Goal: Navigation & Orientation: Find specific page/section

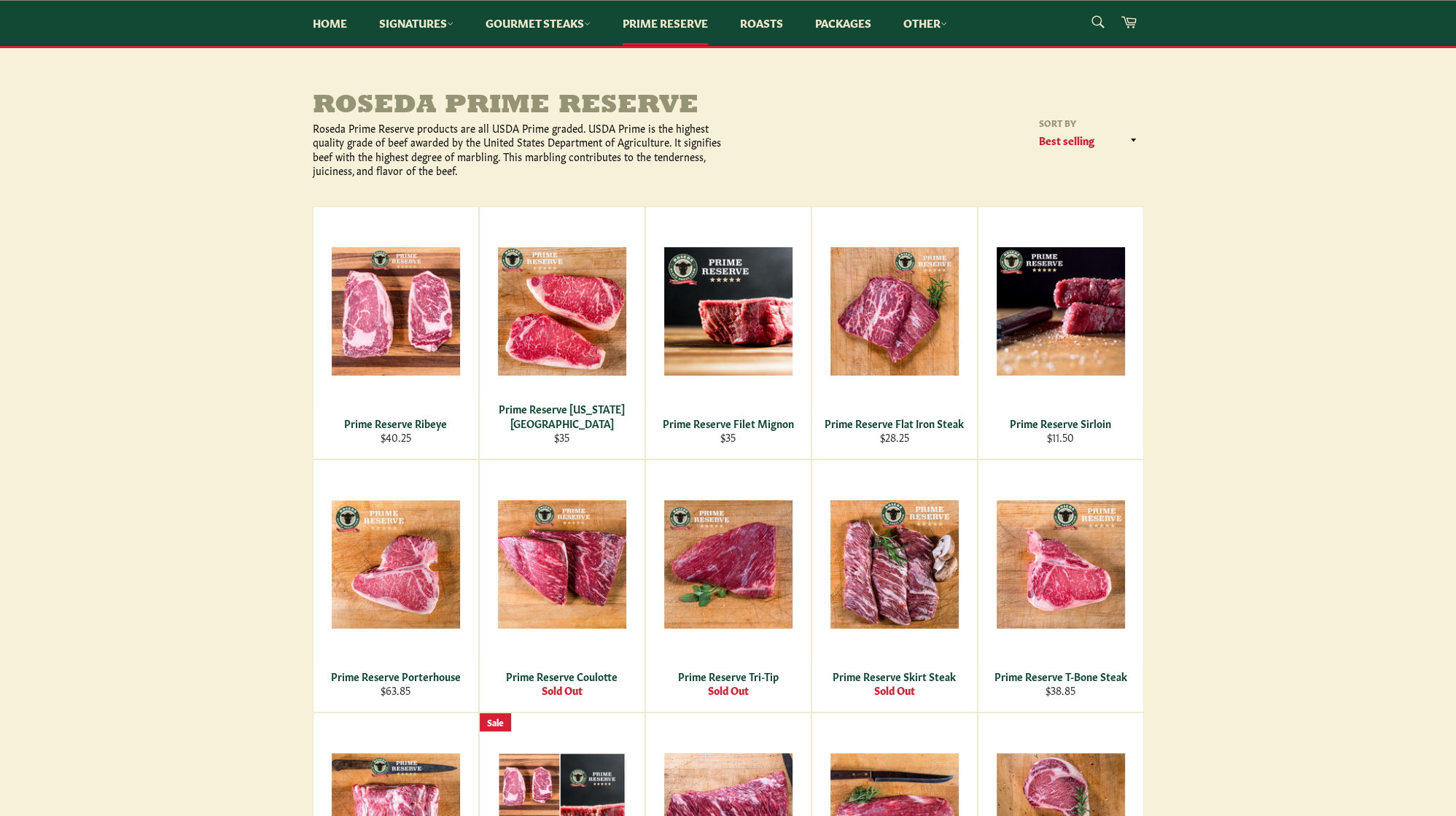
scroll to position [154, 0]
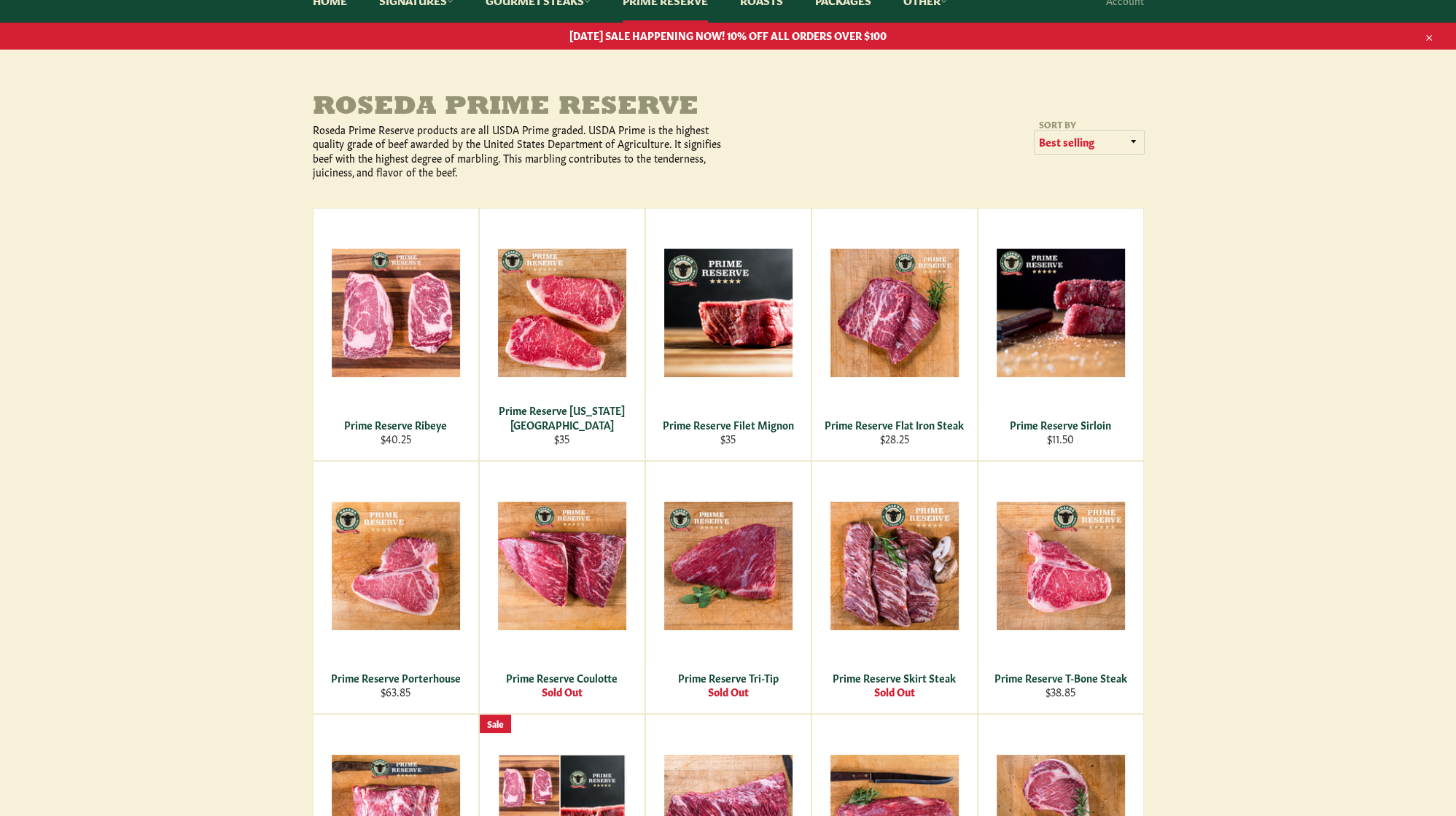
click at [1035, 130] on select "Featured Best selling Alphabetically, A-Z Alphabetically, Z-A Price, low to hig…" at bounding box center [1089, 142] width 109 height 24
click at [1220, 158] on main "Roseda Prime Reserve Roseda Prime Reserve products are all USDA Prime graded. U…" at bounding box center [728, 559] width 1456 height 932
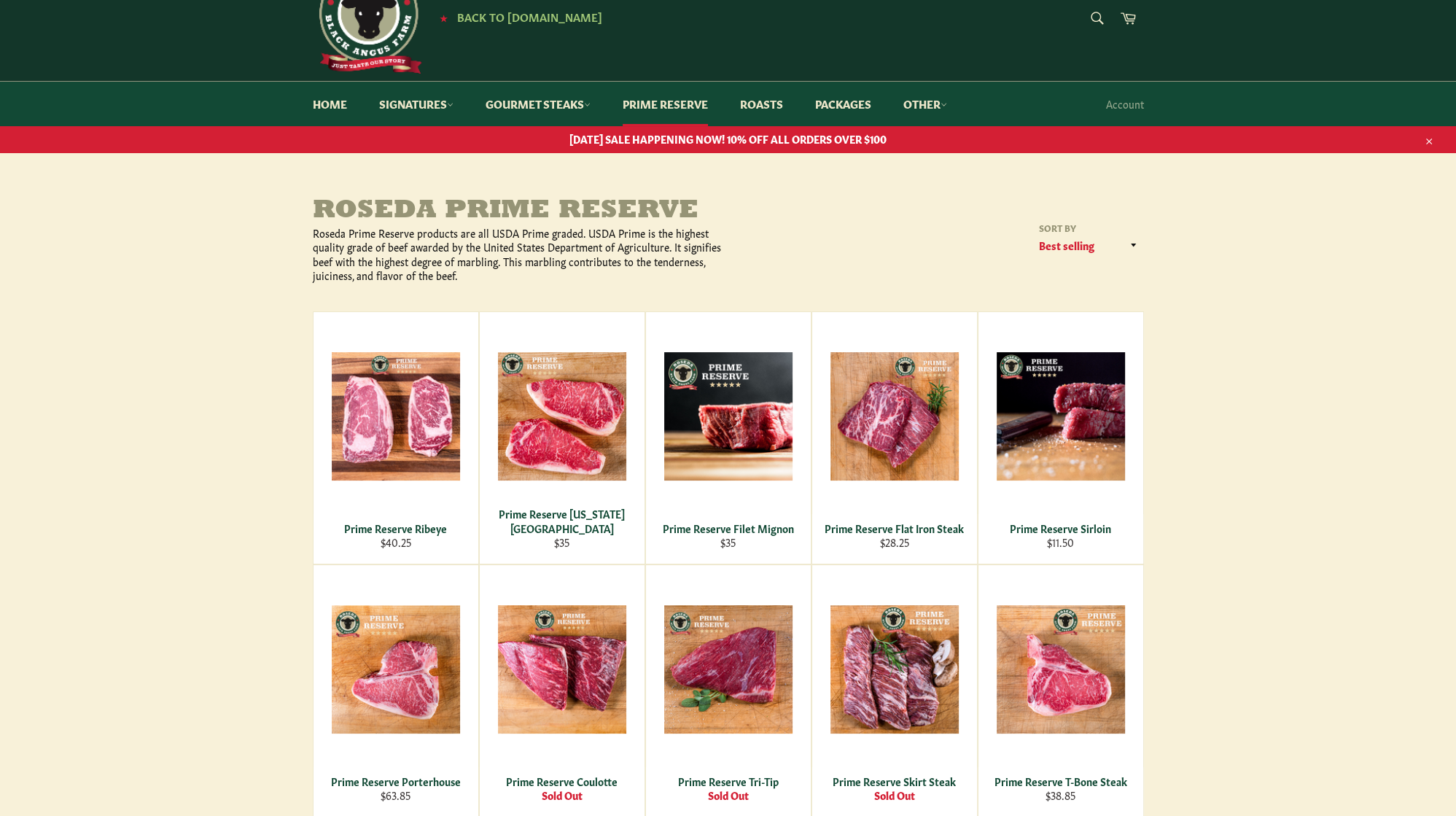
scroll to position [0, 0]
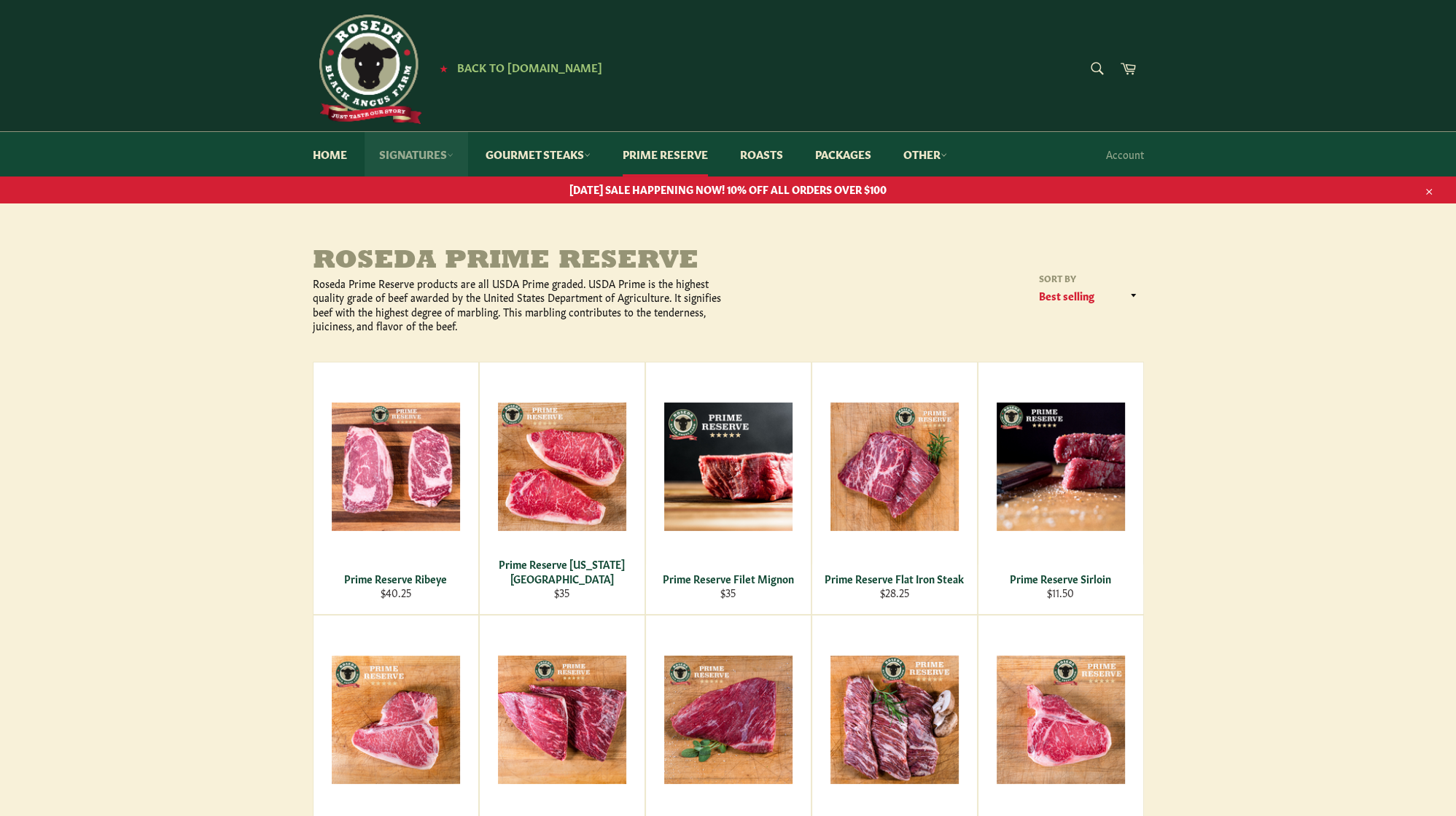
click at [439, 153] on link "Signatures" at bounding box center [416, 154] width 103 height 45
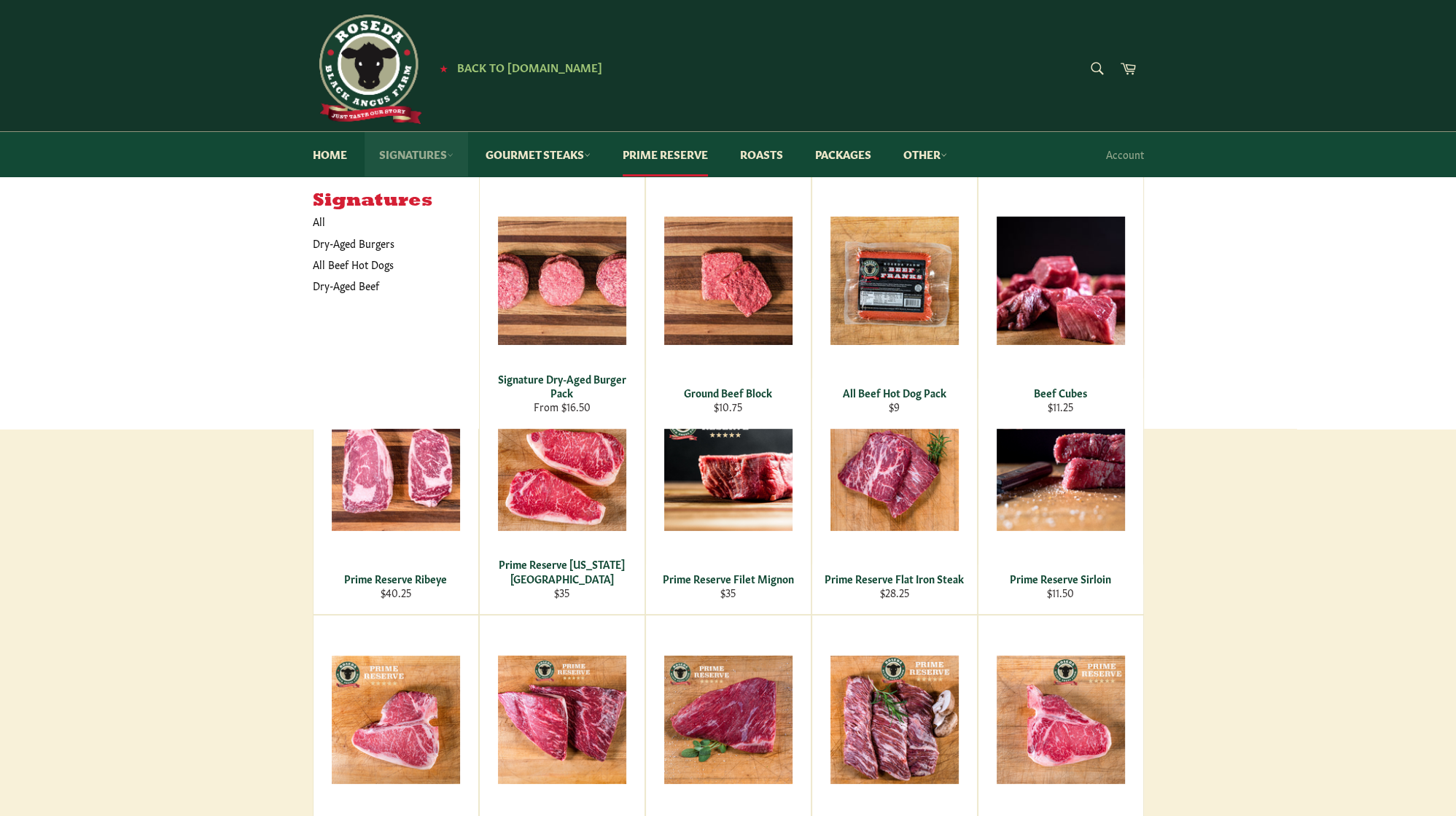
click at [439, 153] on link "Signatures" at bounding box center [416, 154] width 103 height 45
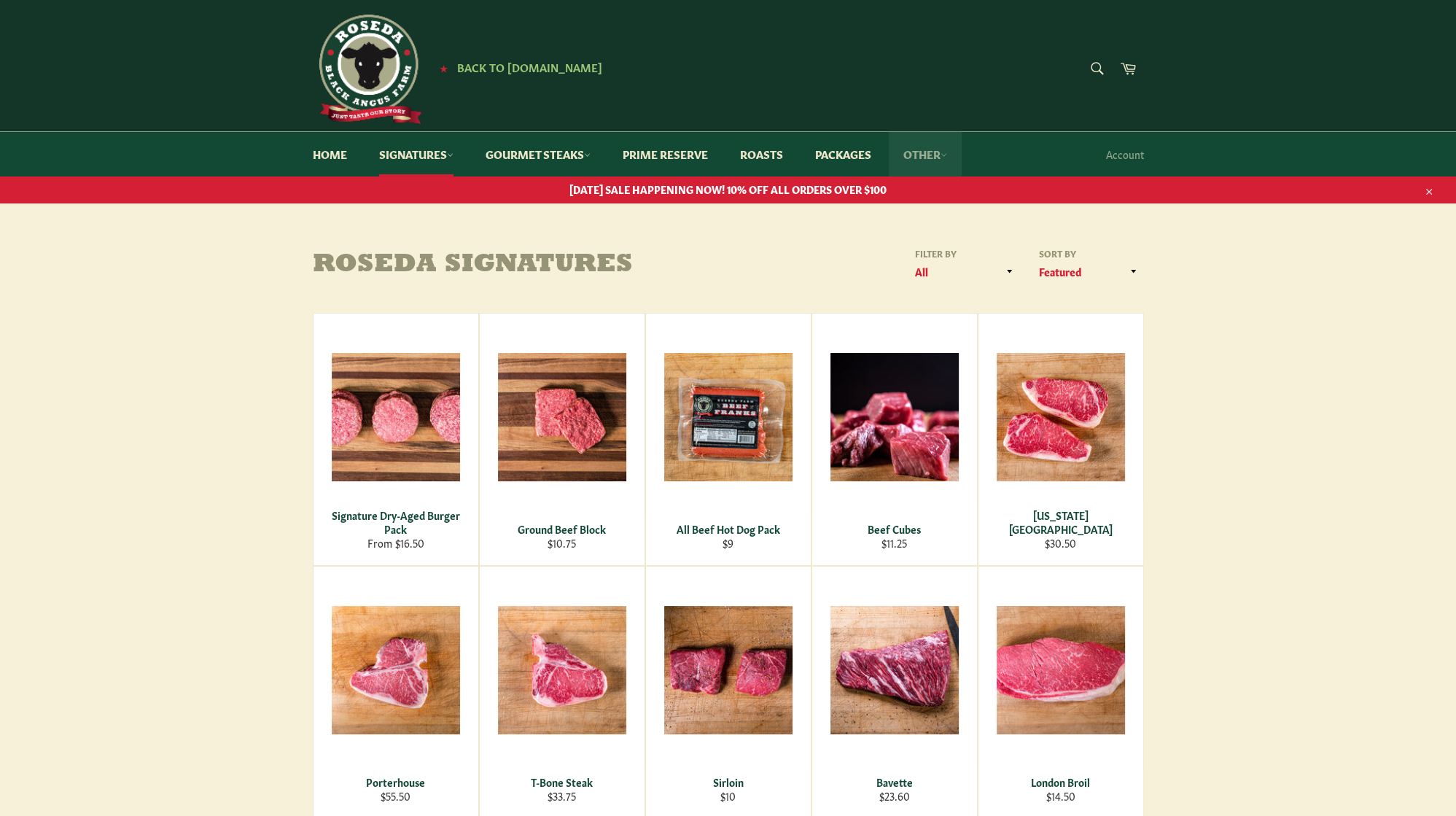
click at [937, 155] on link "Other" at bounding box center [925, 154] width 73 height 45
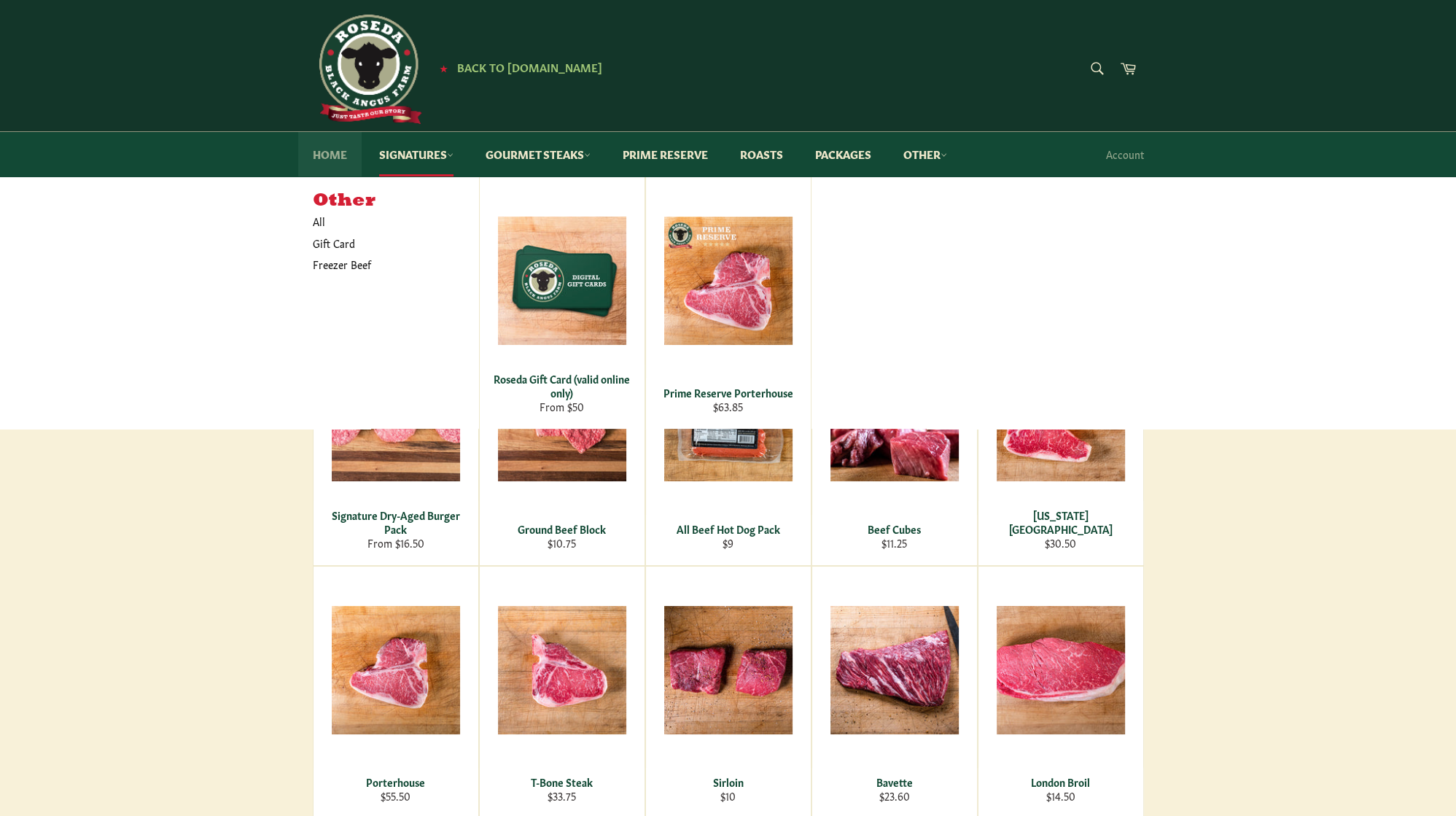
click at [322, 154] on link "Home" at bounding box center [330, 154] width 63 height 45
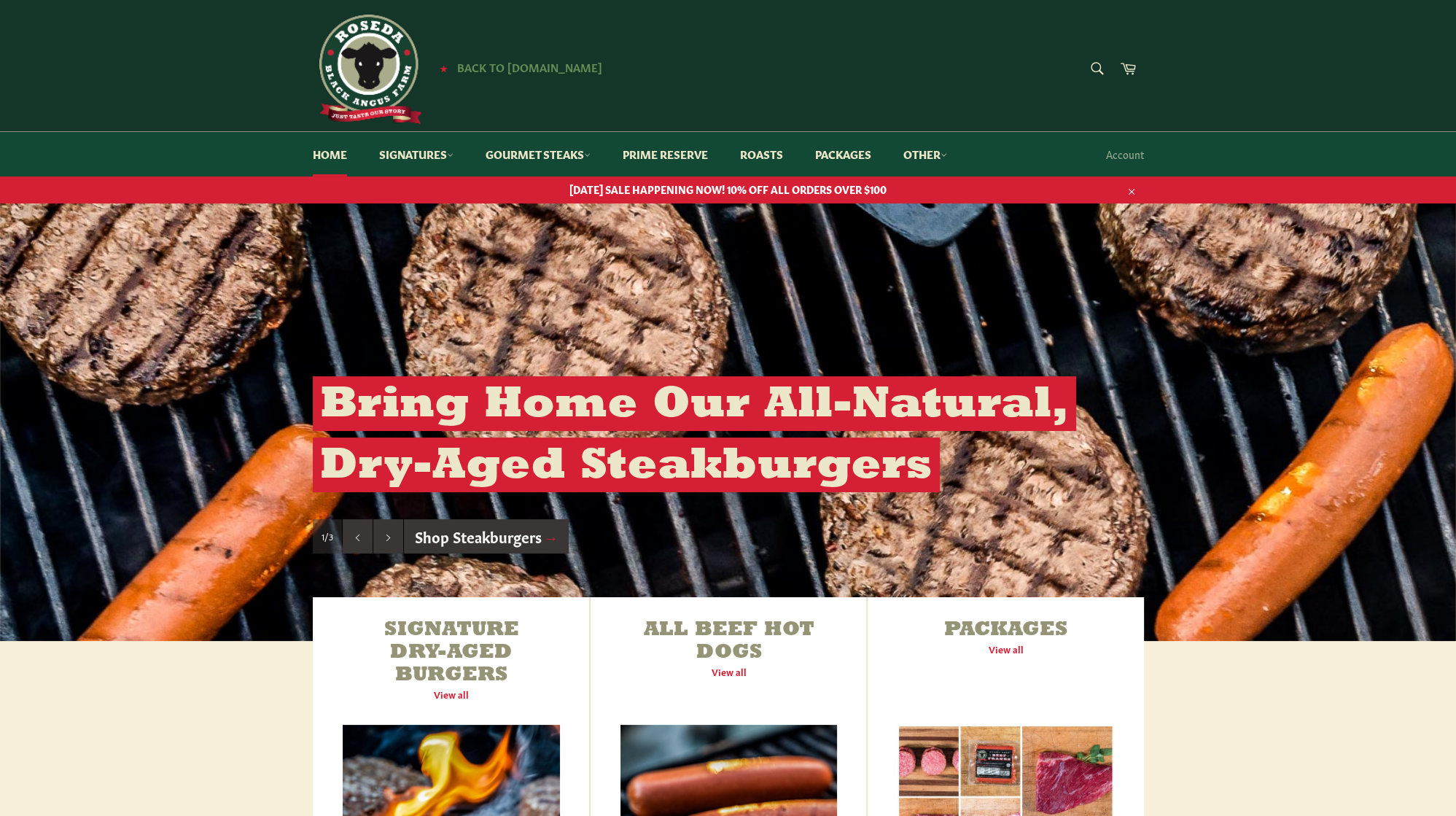
click at [538, 67] on span "Back to [DOMAIN_NAME]" at bounding box center [530, 66] width 145 height 15
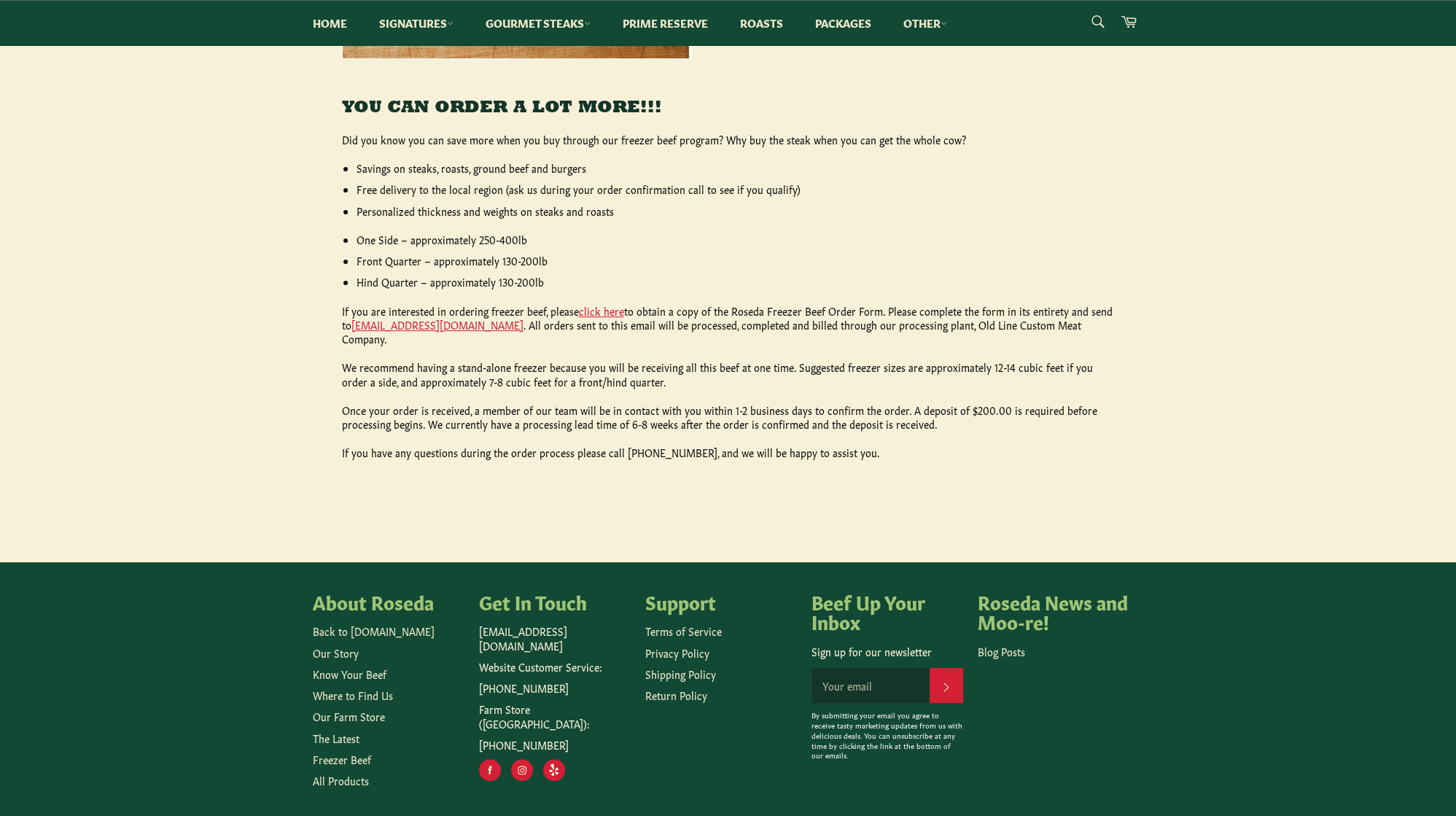
scroll to position [616, 0]
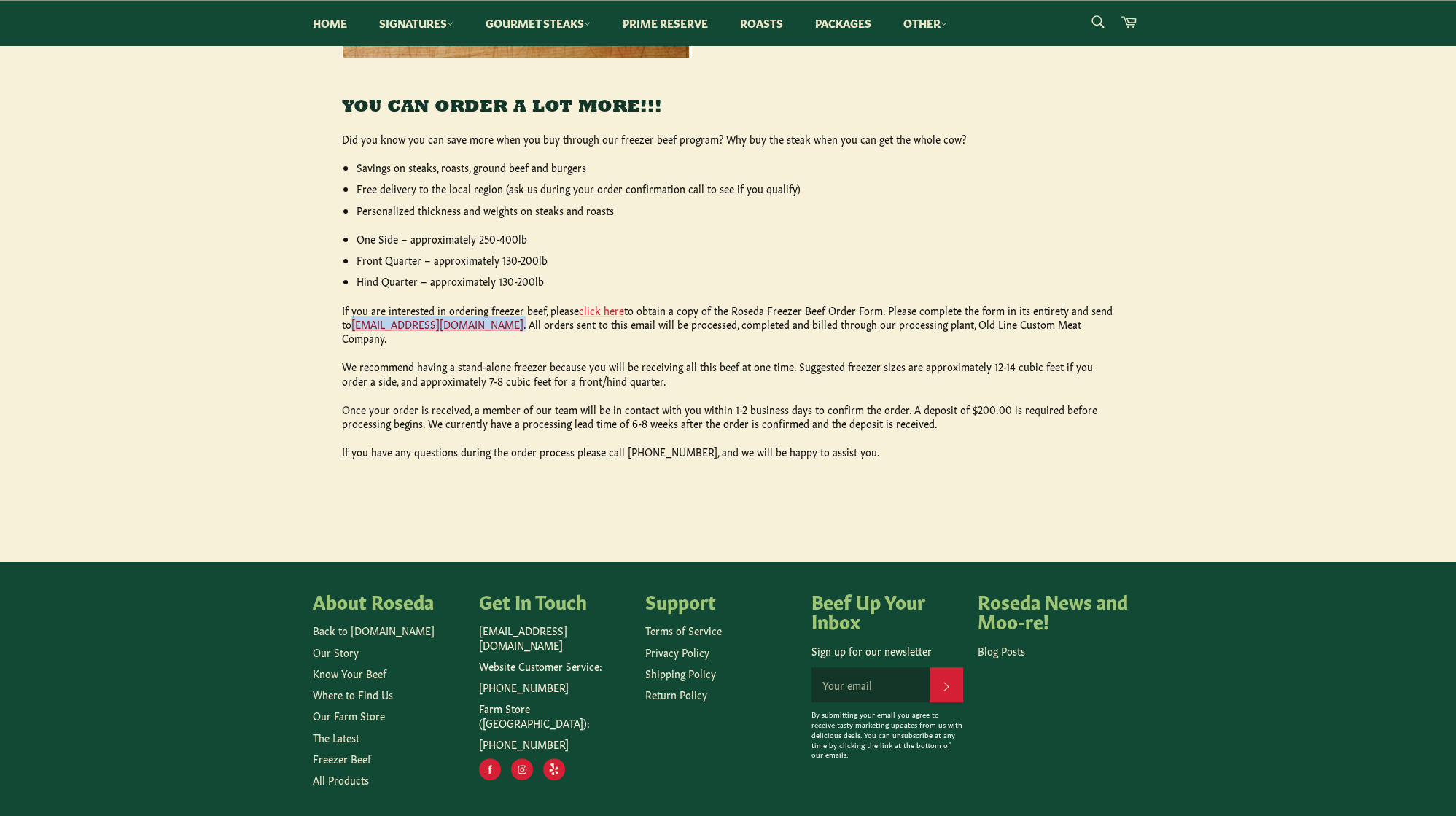
drag, startPoint x: 496, startPoint y: 334, endPoint x: 355, endPoint y: 335, distance: 141.0
click at [355, 335] on p "If you are interested in ordering freezer beef, please click here to obtain a c…" at bounding box center [728, 324] width 773 height 42
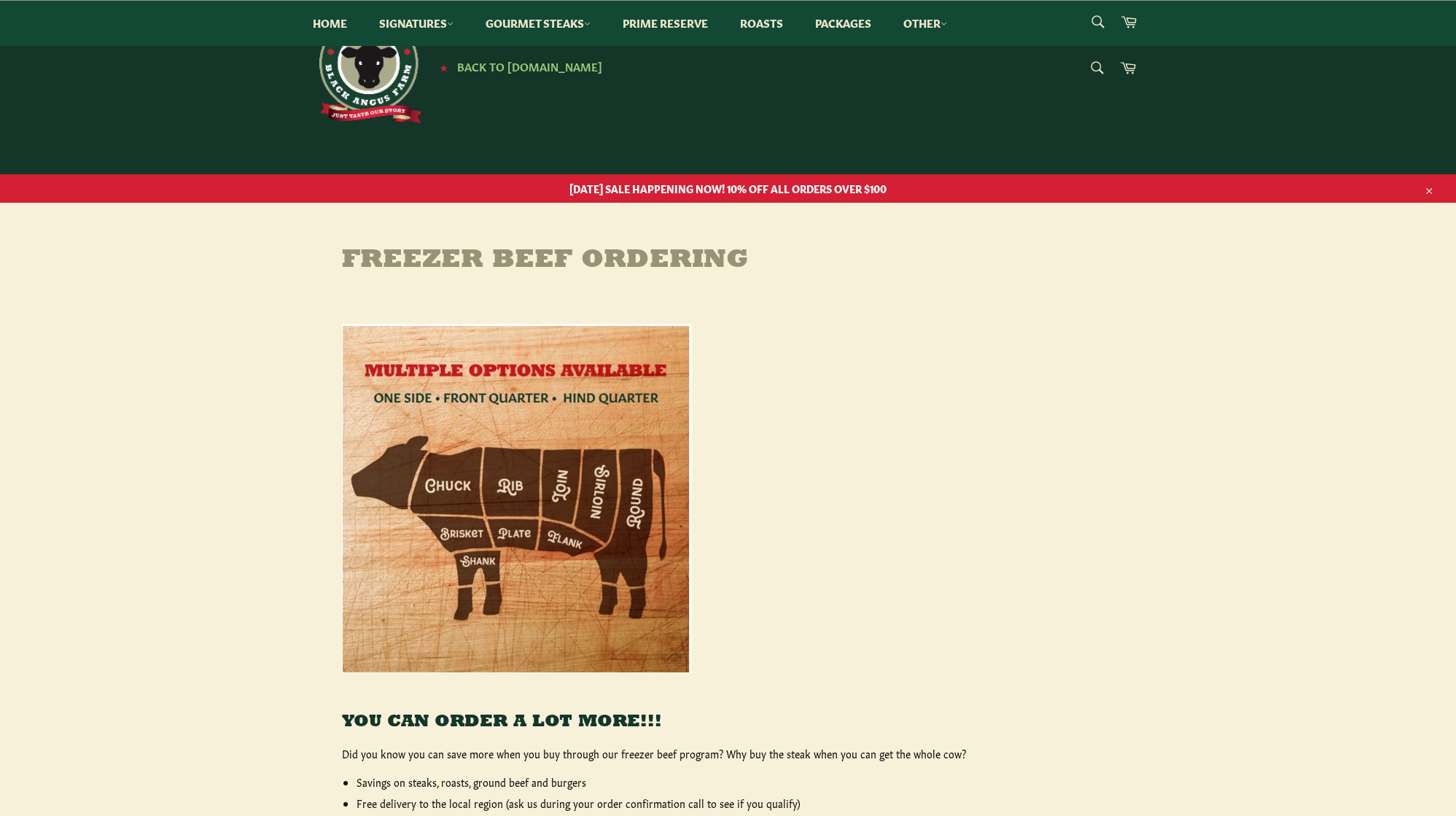
scroll to position [0, 0]
